Goal: Task Accomplishment & Management: Complete application form

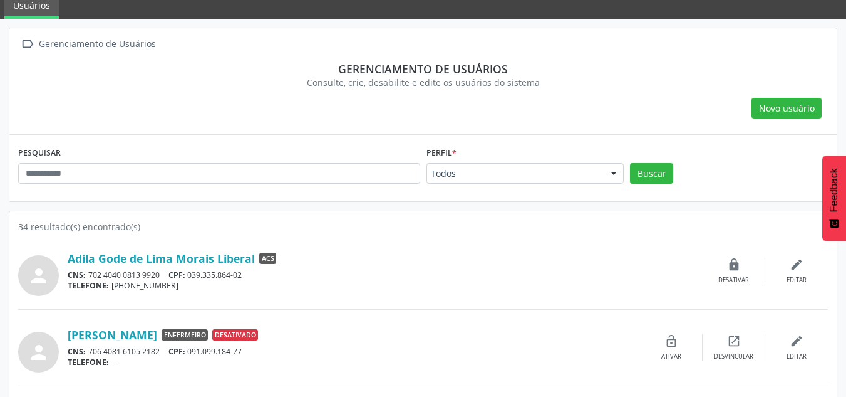
scroll to position [125, 0]
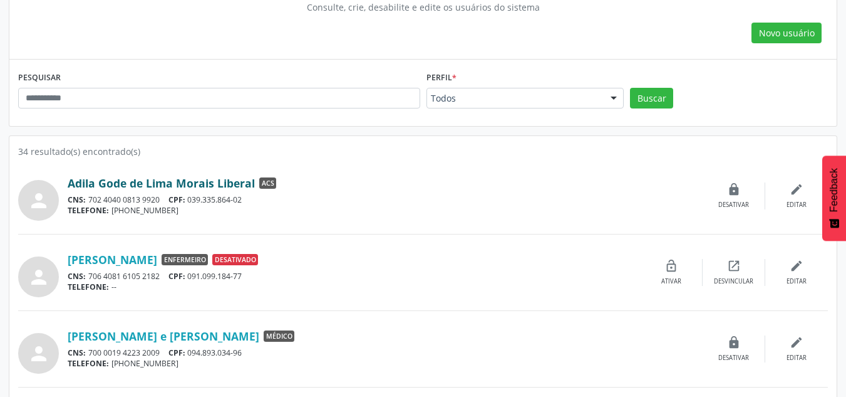
click at [190, 181] on link "Adila Gode de Lima Morais Liberal" at bounding box center [161, 183] width 187 height 14
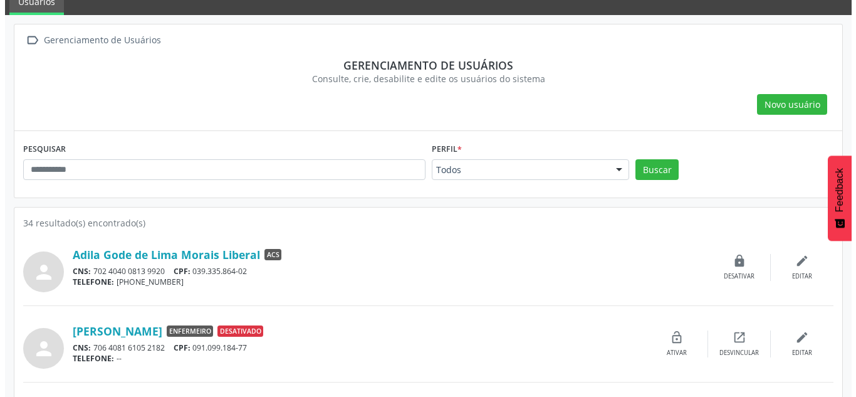
scroll to position [0, 0]
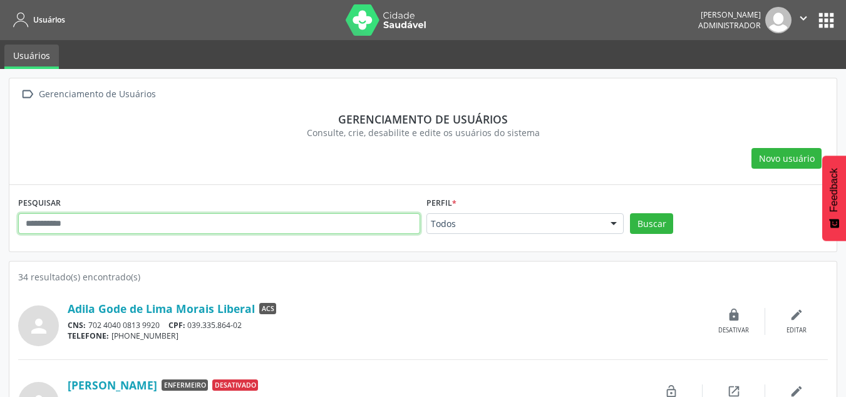
click at [95, 219] on input "text" at bounding box center [219, 223] width 402 height 21
click at [630, 213] on button "Buscar" at bounding box center [651, 223] width 43 height 21
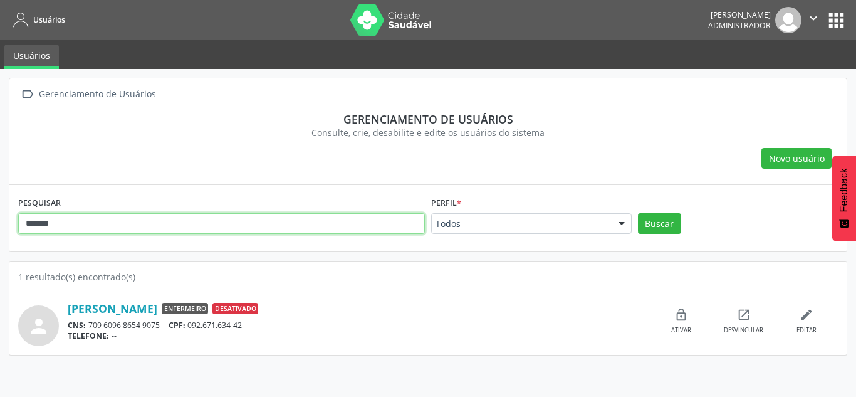
drag, startPoint x: 93, startPoint y: 224, endPoint x: 0, endPoint y: 224, distance: 93.3
click at [0, 224] on div " Gerenciamento de Usuários Gerenciamento de usuários Consulte, crie, desabilit…" at bounding box center [428, 233] width 856 height 328
type input "*****"
click at [638, 213] on button "Buscar" at bounding box center [659, 223] width 43 height 21
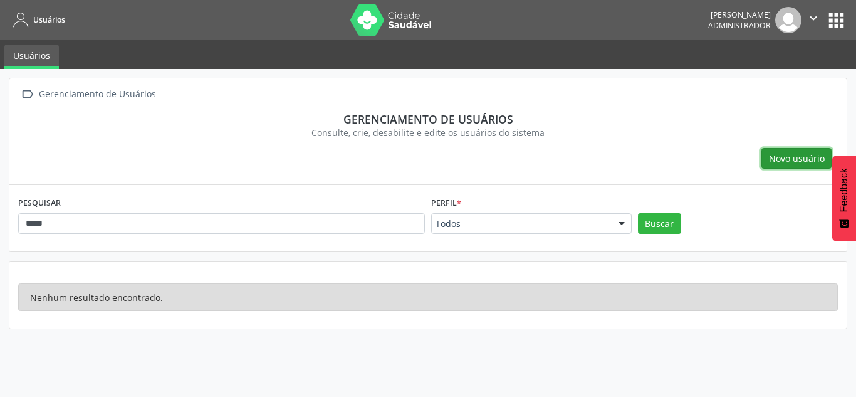
click at [801, 168] on button "Novo usuário" at bounding box center [796, 158] width 70 height 21
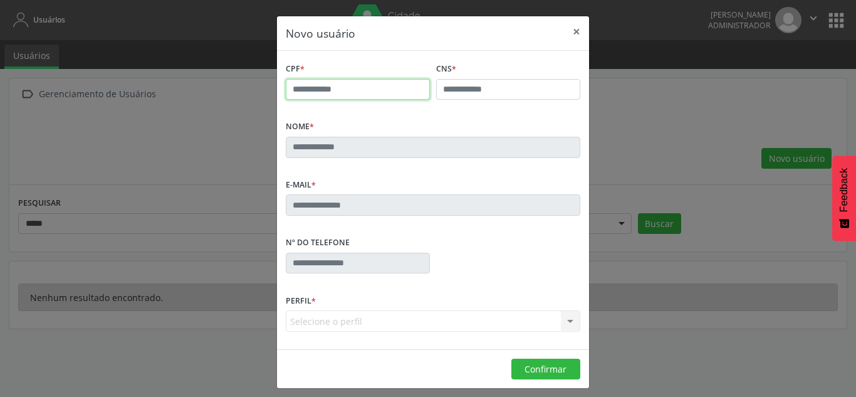
click at [341, 88] on input "text" at bounding box center [358, 89] width 144 height 21
click at [474, 92] on input "text" at bounding box center [508, 89] width 144 height 21
drag, startPoint x: 281, startPoint y: 65, endPoint x: 493, endPoint y: 127, distance: 221.2
click at [455, 130] on form "CPF * CNS * Nome * E-mail * Nº do Telefone Perfil * Selecione o perfil ACS Coor…" at bounding box center [433, 200] width 294 height 281
click at [693, 123] on div "Novo usuário × CPF * CNS * Nome * E-mail * Nº do Telefone Perfil * Selecione o …" at bounding box center [428, 198] width 856 height 397
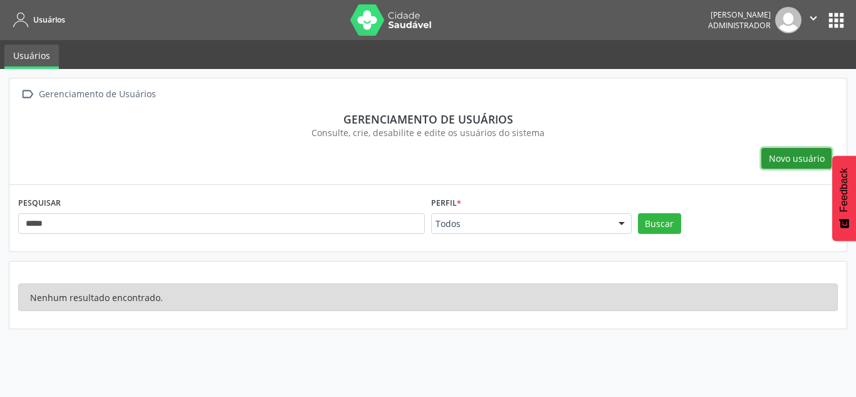
click at [779, 155] on span "Novo usuário" at bounding box center [797, 158] width 56 height 13
